Goal: Task Accomplishment & Management: Use online tool/utility

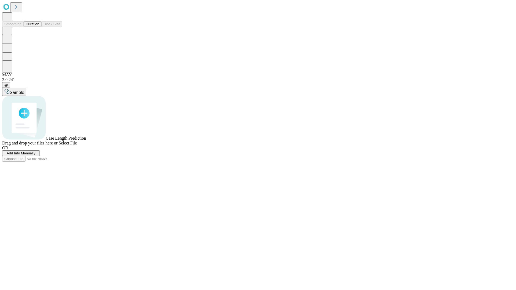
click at [39, 27] on button "Duration" at bounding box center [33, 24] width 18 height 6
click at [35, 155] on span "Add Info Manually" at bounding box center [21, 153] width 29 height 4
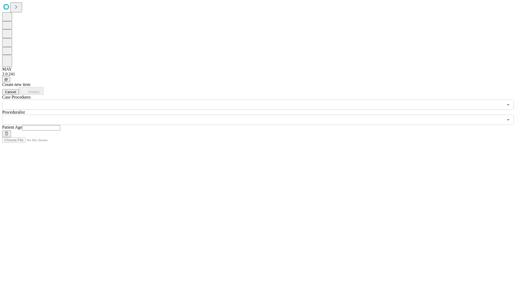
click at [60, 125] on input "text" at bounding box center [41, 127] width 38 height 5
type input "**"
click at [262, 115] on input "text" at bounding box center [252, 120] width 501 height 10
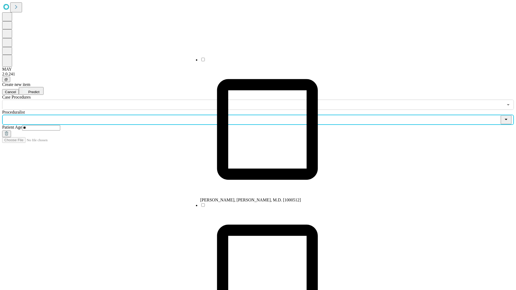
click at [262, 62] on li "[PERSON_NAME], [PERSON_NAME], M.D. [1000512]" at bounding box center [267, 130] width 134 height 146
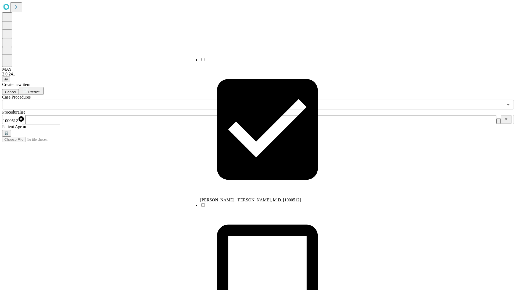
click at [113, 100] on input "text" at bounding box center [252, 105] width 501 height 10
